Goal: Transaction & Acquisition: Purchase product/service

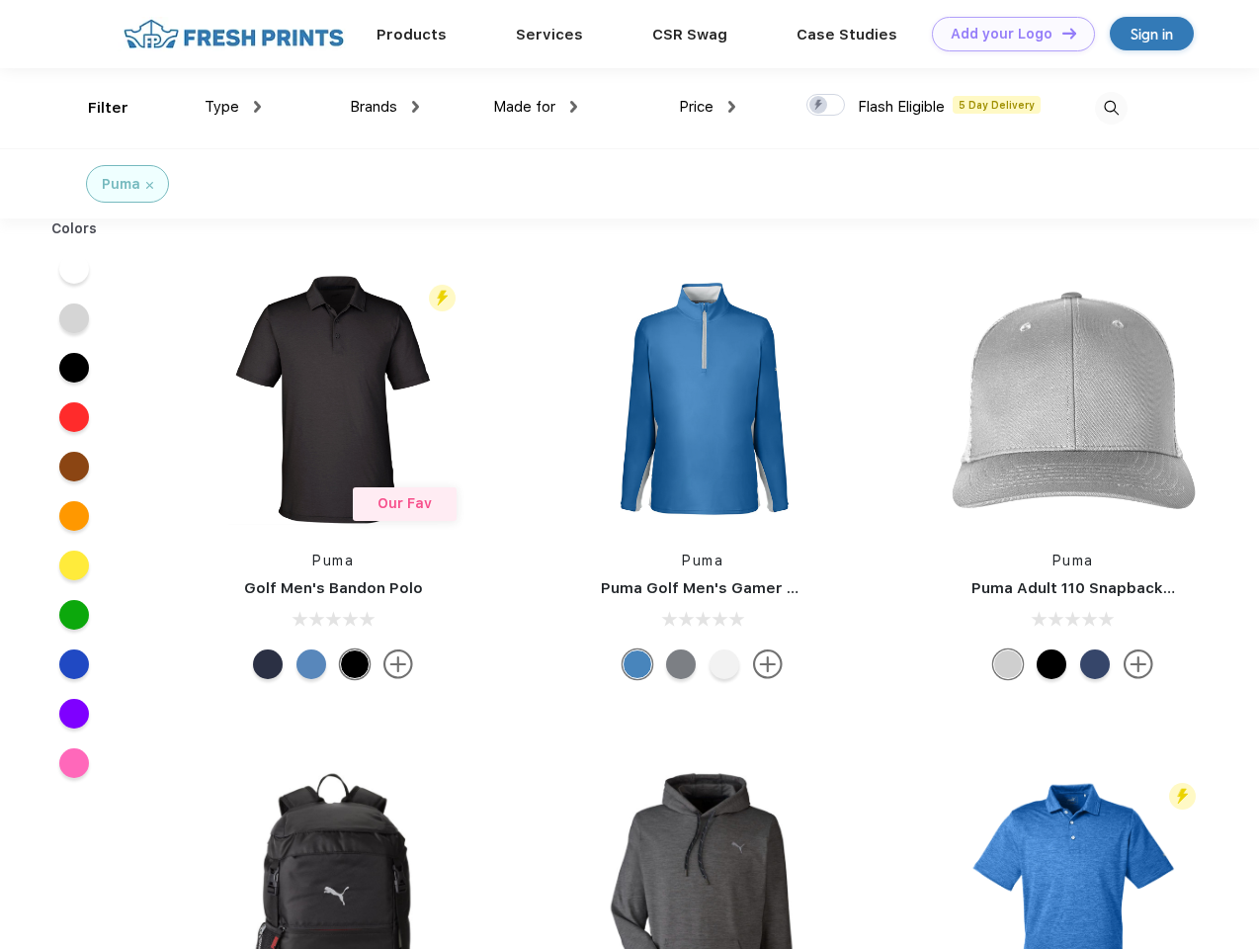
scroll to position [1, 0]
click at [1006, 34] on link "Add your Logo Design Tool" at bounding box center [1013, 34] width 163 height 35
click at [0, 0] on div "Design Tool" at bounding box center [0, 0] width 0 height 0
click at [1061, 33] on link "Add your Logo Design Tool" at bounding box center [1013, 34] width 163 height 35
click at [95, 108] on div "Filter" at bounding box center [108, 108] width 41 height 23
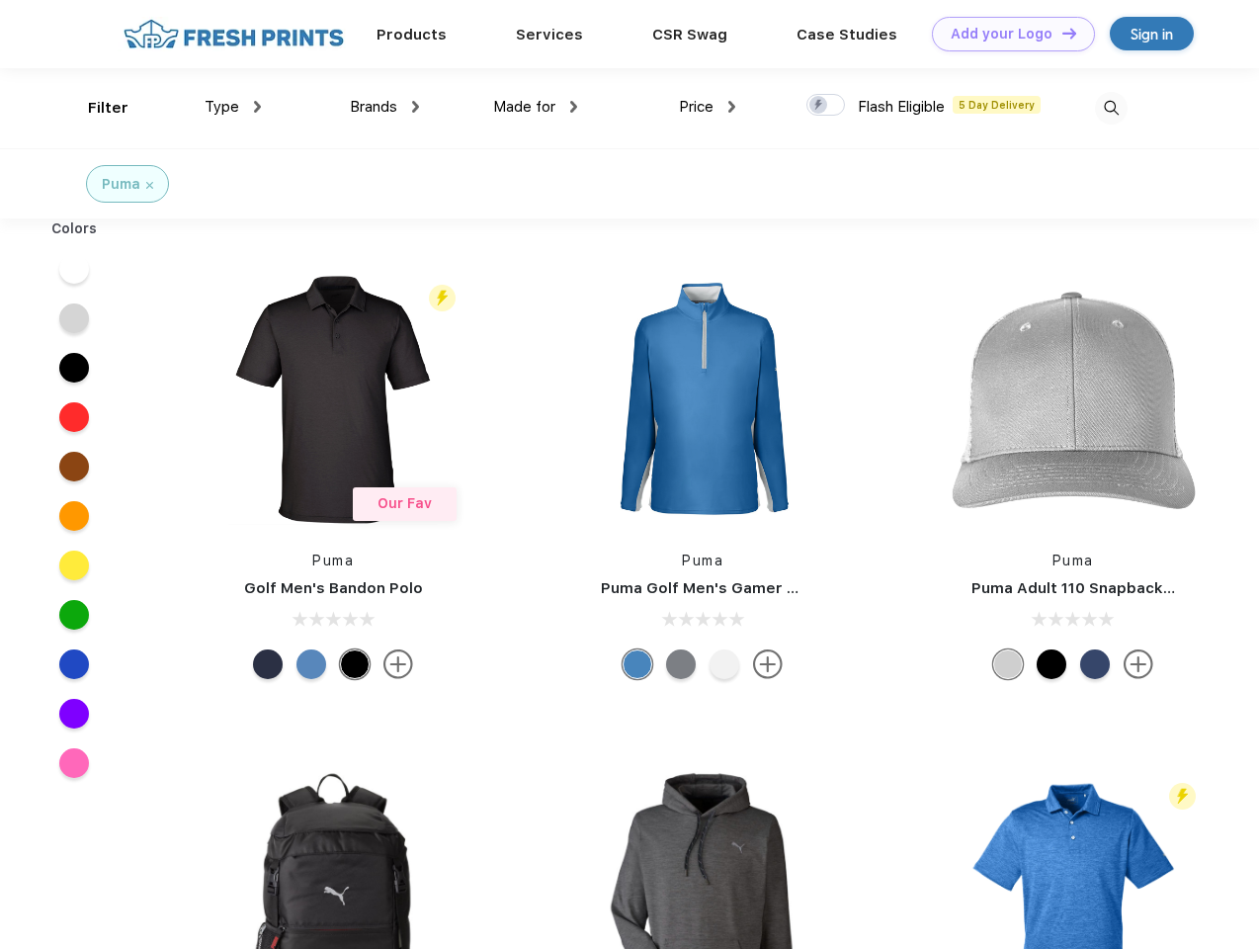
click at [233, 107] on span "Type" at bounding box center [222, 107] width 35 height 18
click at [385, 107] on span "Brands" at bounding box center [373, 107] width 47 height 18
click at [536, 107] on span "Made for" at bounding box center [524, 107] width 62 height 18
click at [708, 107] on span "Price" at bounding box center [696, 107] width 35 height 18
click at [826, 106] on div at bounding box center [826, 105] width 39 height 22
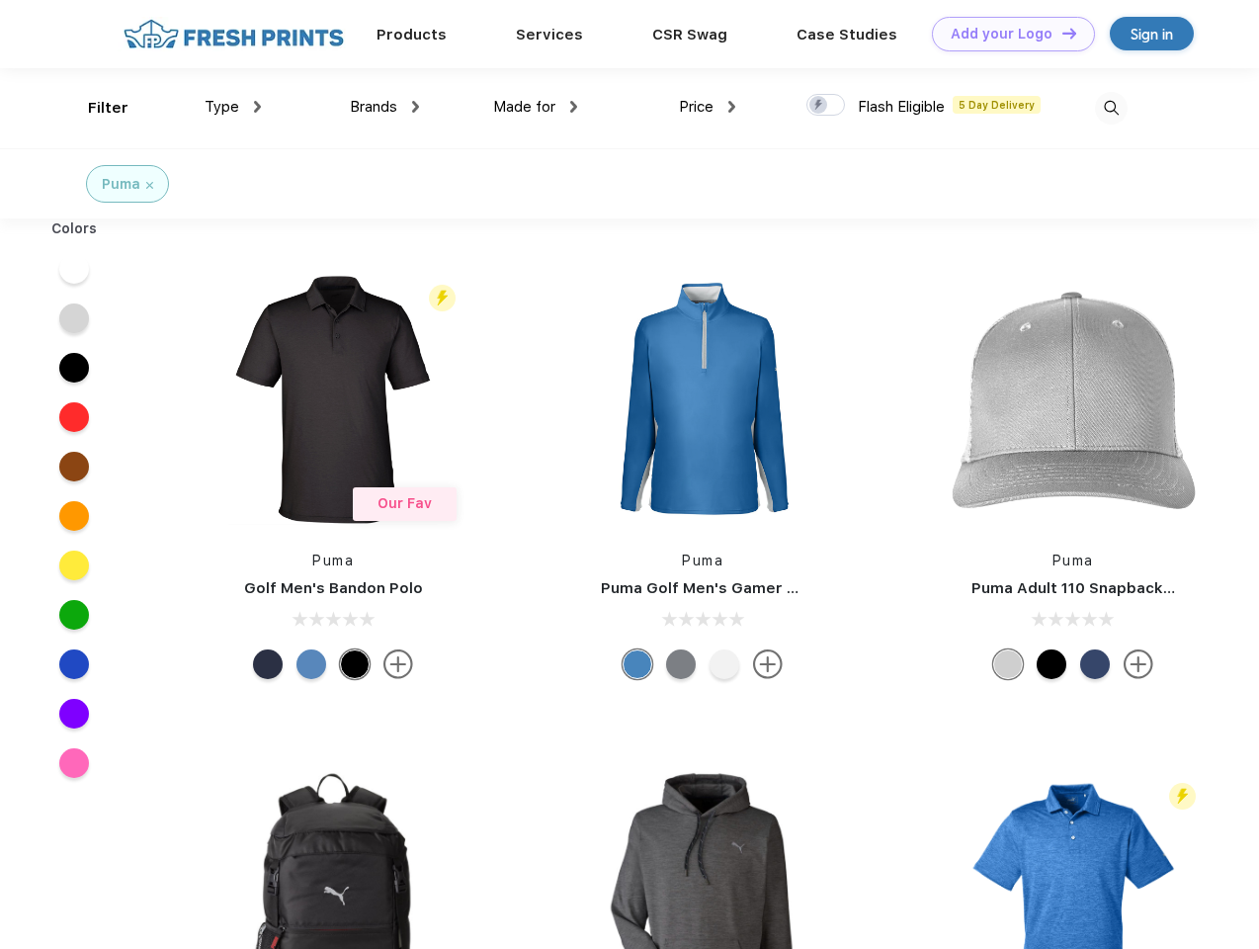
click at [819, 106] on input "checkbox" at bounding box center [813, 99] width 13 height 13
click at [1111, 108] on img at bounding box center [1111, 108] width 33 height 33
